Goal: Entertainment & Leisure: Consume media (video, audio)

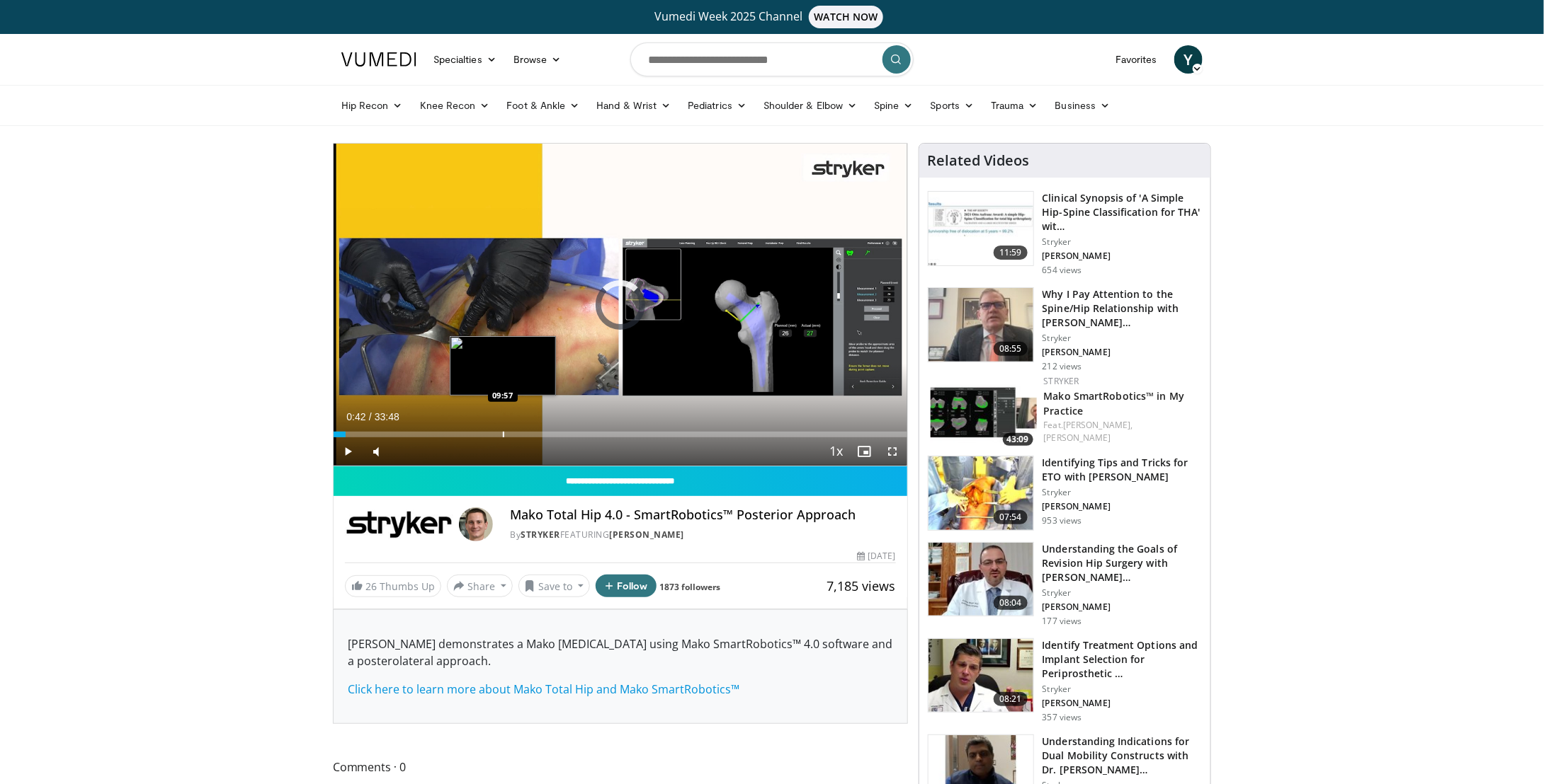
drag, startPoint x: 346, startPoint y: 434, endPoint x: 503, endPoint y: 429, distance: 157.1
click at [503, 429] on div "Loaded : 0.00% 09:57 09:57" at bounding box center [620, 430] width 574 height 13
click at [528, 446] on div "Current Time 9:58 / Duration 33:48 Pause Skip Backward Skip Forward Mute Loaded…" at bounding box center [620, 451] width 574 height 28
click at [530, 433] on div "Loaded : 30.60% 09:58 11:37" at bounding box center [620, 434] width 574 height 6
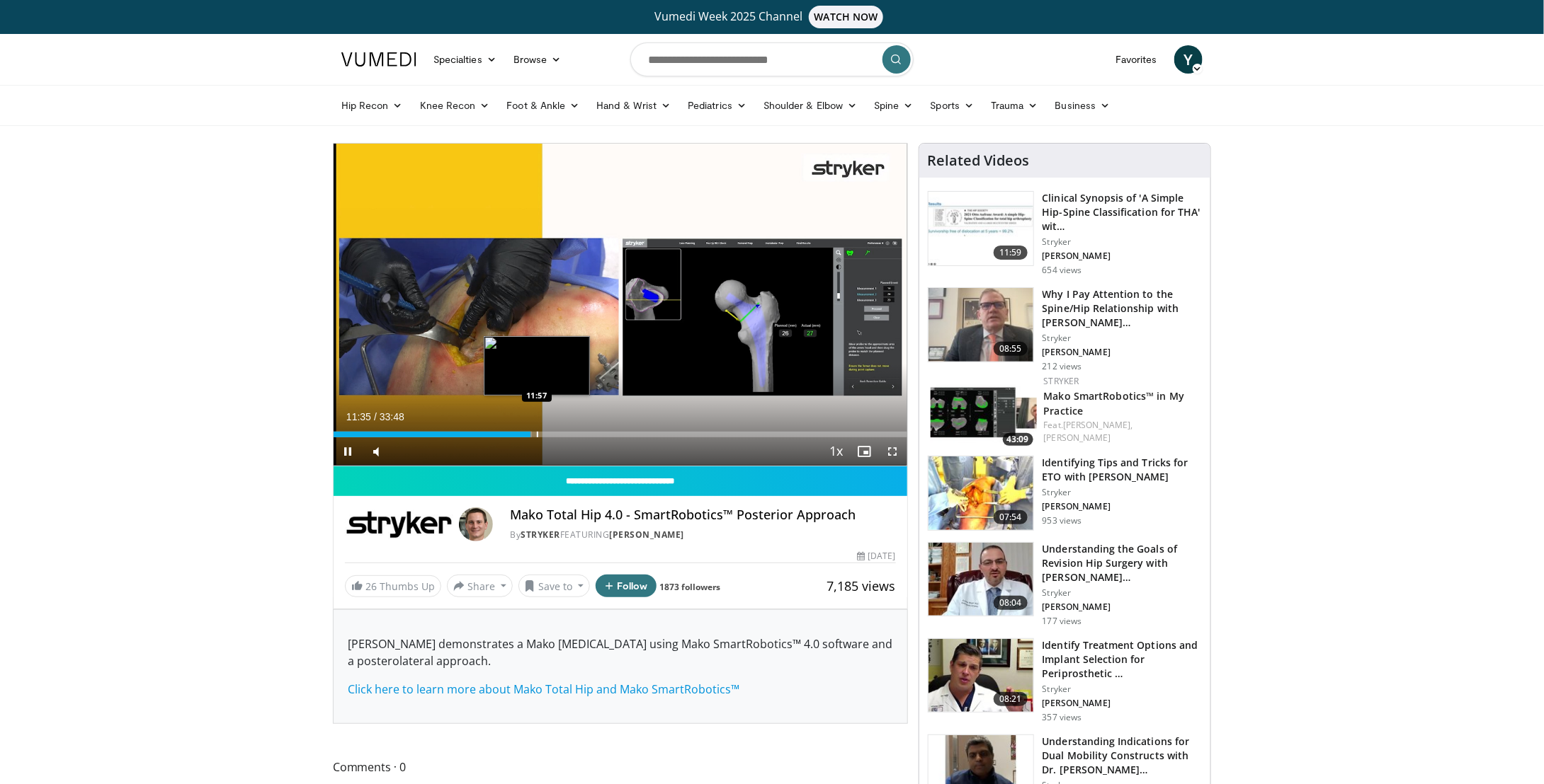
click at [537, 434] on div "Progress Bar" at bounding box center [538, 434] width 2 height 6
click at [578, 434] on div "Progress Bar" at bounding box center [579, 434] width 2 height 6
click at [598, 433] on div "Progress Bar" at bounding box center [599, 434] width 2 height 6
click at [617, 433] on div "Progress Bar" at bounding box center [617, 434] width 2 height 6
click at [626, 433] on div "Progress Bar" at bounding box center [627, 434] width 2 height 6
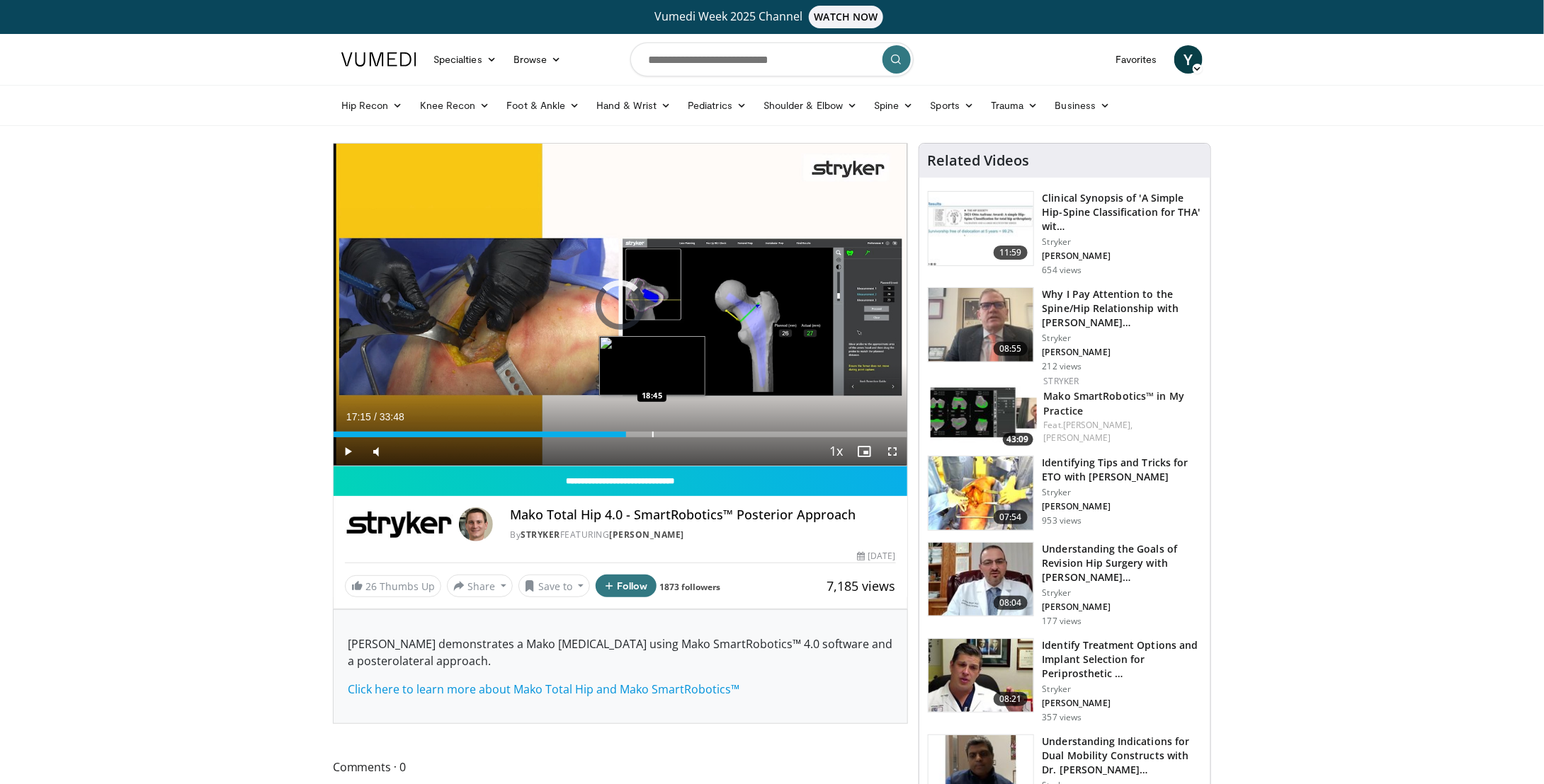
click at [652, 432] on div "Progress Bar" at bounding box center [653, 434] width 2 height 6
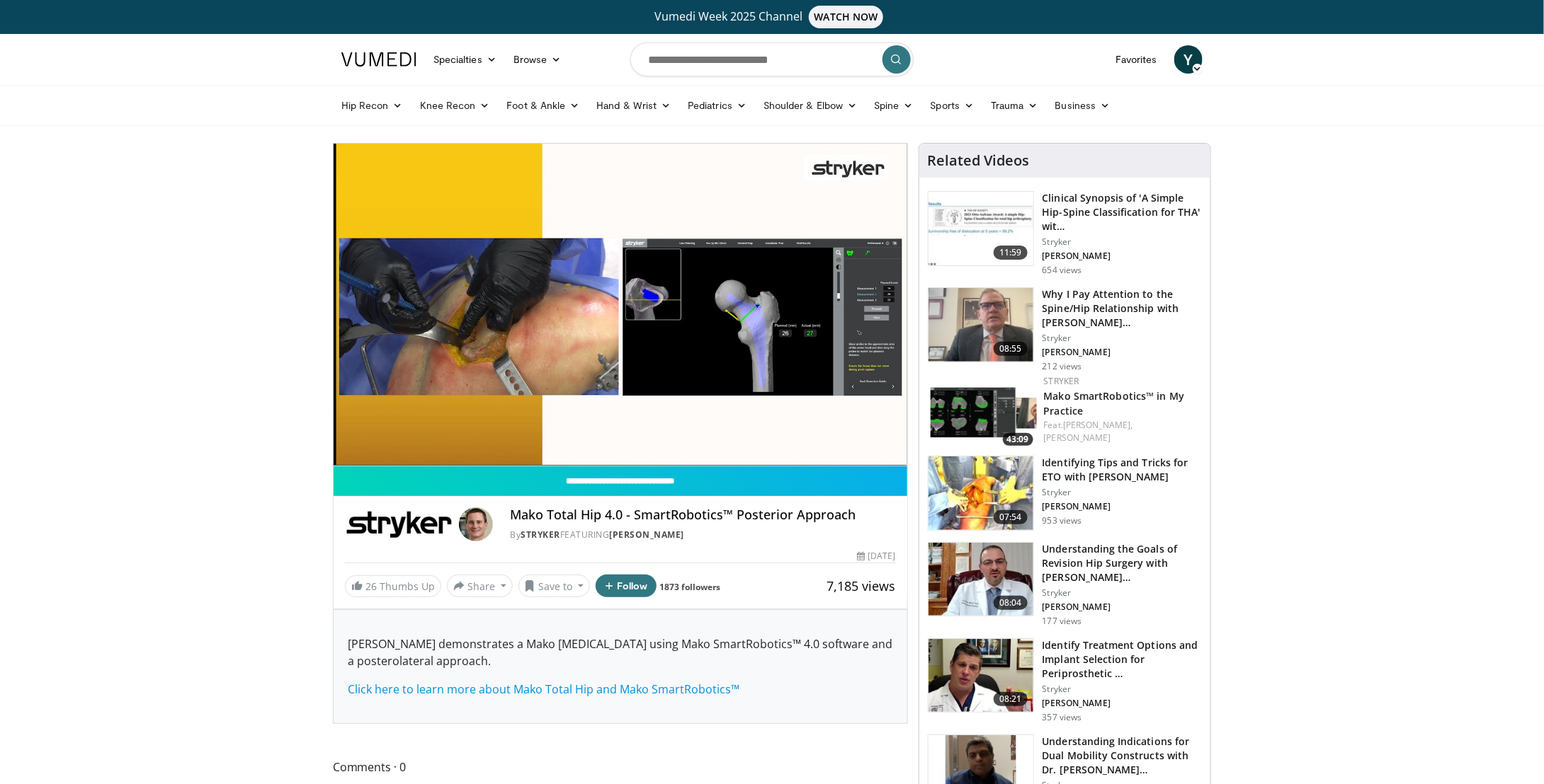
click at [669, 432] on div "10 seconds Tap to unmute" at bounding box center [620, 305] width 574 height 322
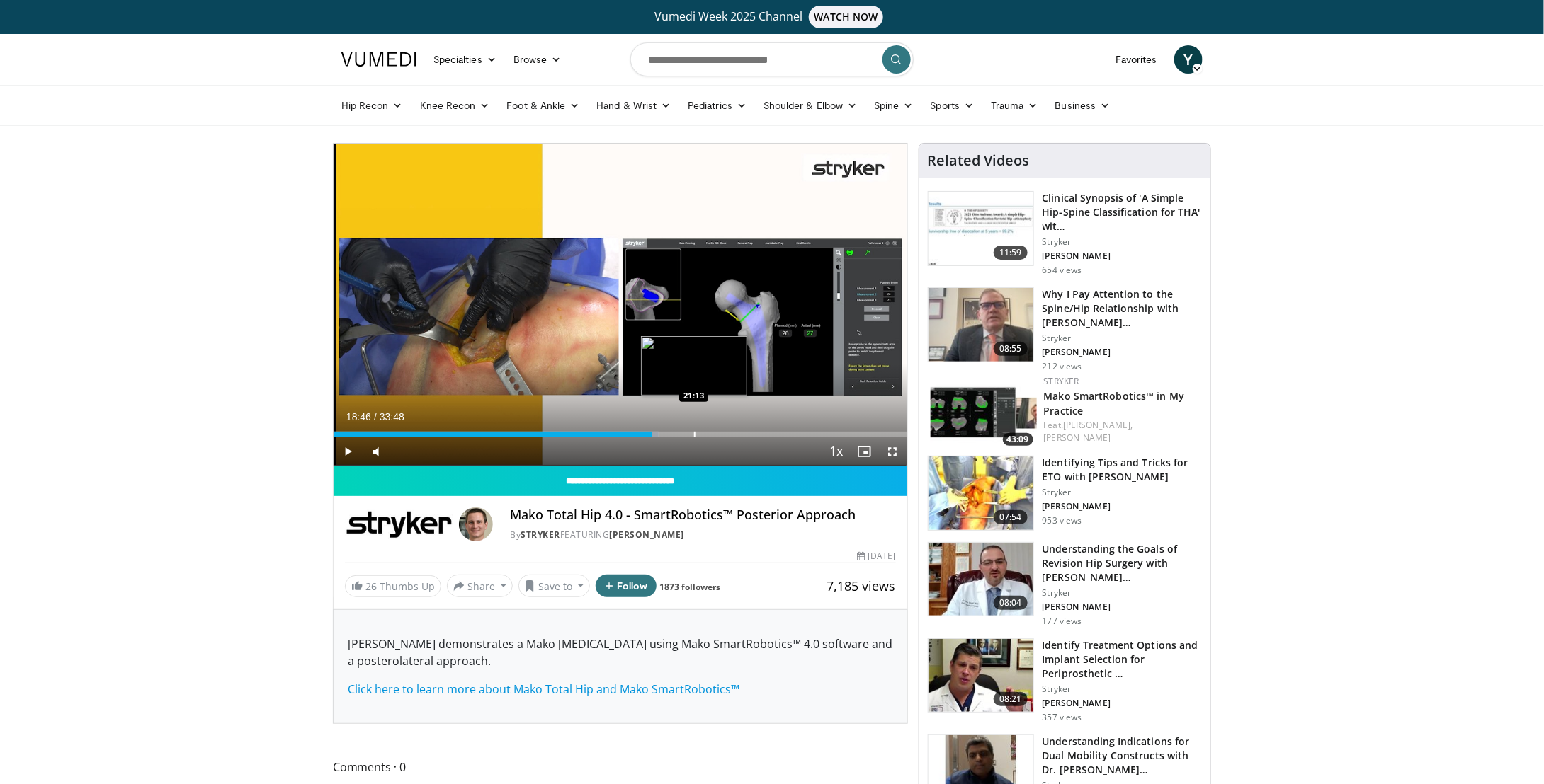
click at [693, 429] on div "Loaded : 56.75% 18:46 21:13" at bounding box center [620, 430] width 574 height 13
click at [712, 434] on div "Progress Bar" at bounding box center [713, 434] width 2 height 6
click at [731, 434] on div "Progress Bar" at bounding box center [732, 434] width 2 height 6
drag, startPoint x: 743, startPoint y: 434, endPoint x: 764, endPoint y: 434, distance: 21.0
click at [743, 434] on div "Progress Bar" at bounding box center [744, 434] width 2 height 6
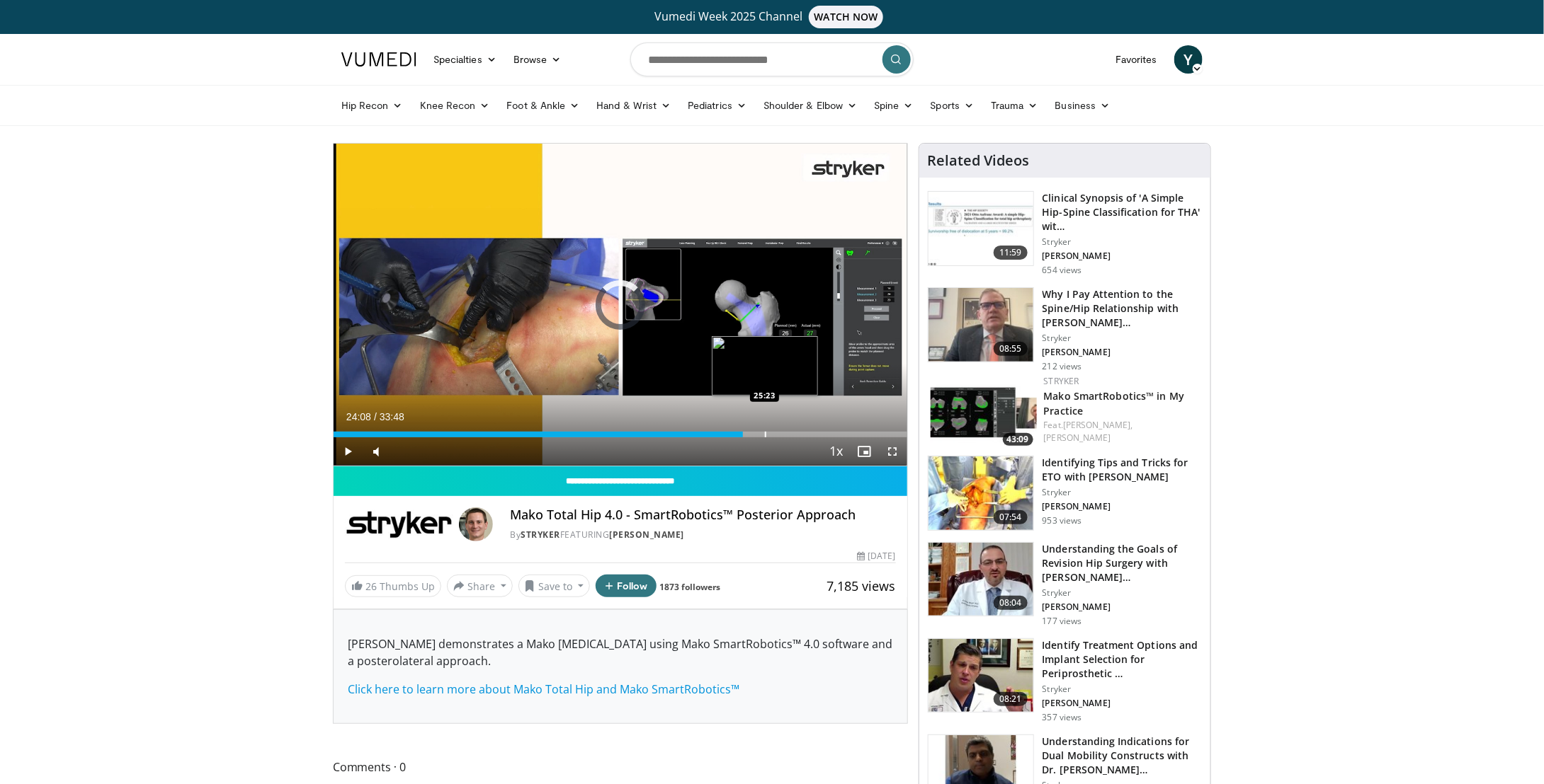
click at [765, 434] on div "Progress Bar" at bounding box center [765, 434] width 2 height 6
drag, startPoint x: 794, startPoint y: 433, endPoint x: 814, endPoint y: 434, distance: 20.0
click at [795, 433] on div "Loaded : 0.00% 25:23 26:53" at bounding box center [620, 434] width 574 height 6
drag, startPoint x: 1372, startPoint y: 409, endPoint x: 1366, endPoint y: 404, distance: 7.8
